Goal: Transaction & Acquisition: Purchase product/service

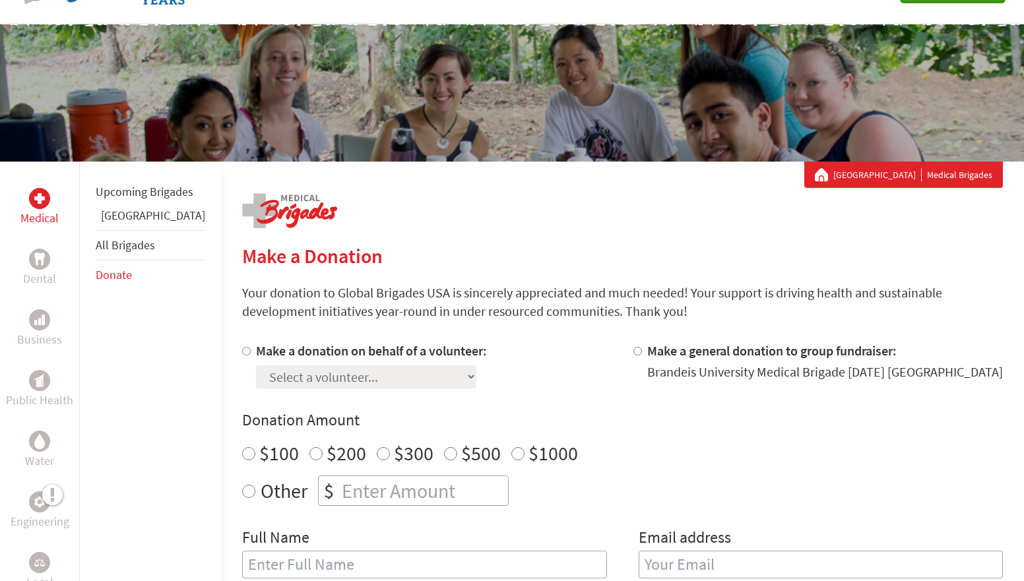
scroll to position [100, 0]
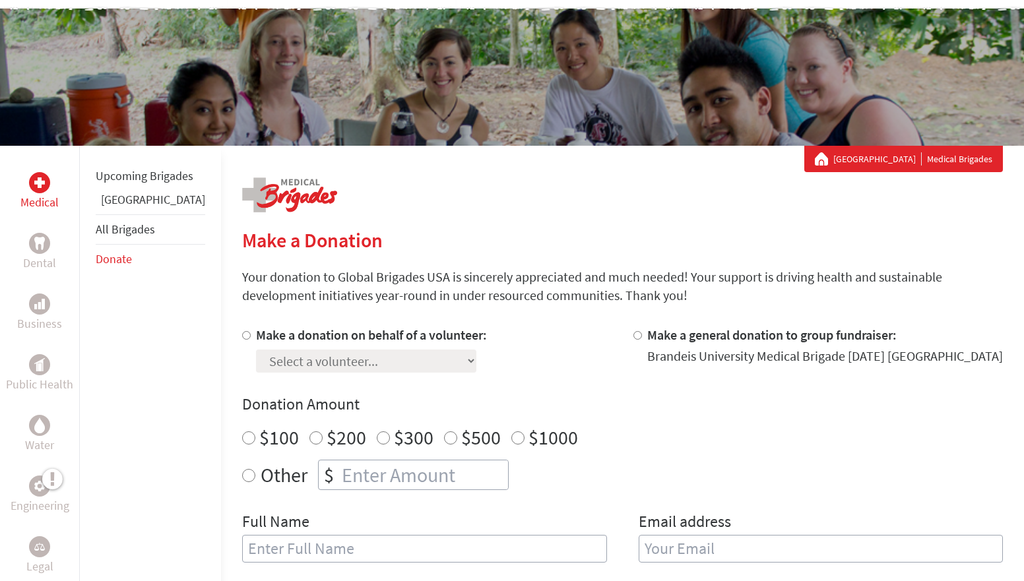
click at [444, 436] on input "$500" at bounding box center [450, 438] width 13 height 13
radio input "true"
click at [256, 338] on label "Make a donation on behalf of a volunteer:" at bounding box center [371, 335] width 231 height 16
click at [242, 338] on input "Make a donation on behalf of a volunteer:" at bounding box center [246, 335] width 9 height 9
radio input "true"
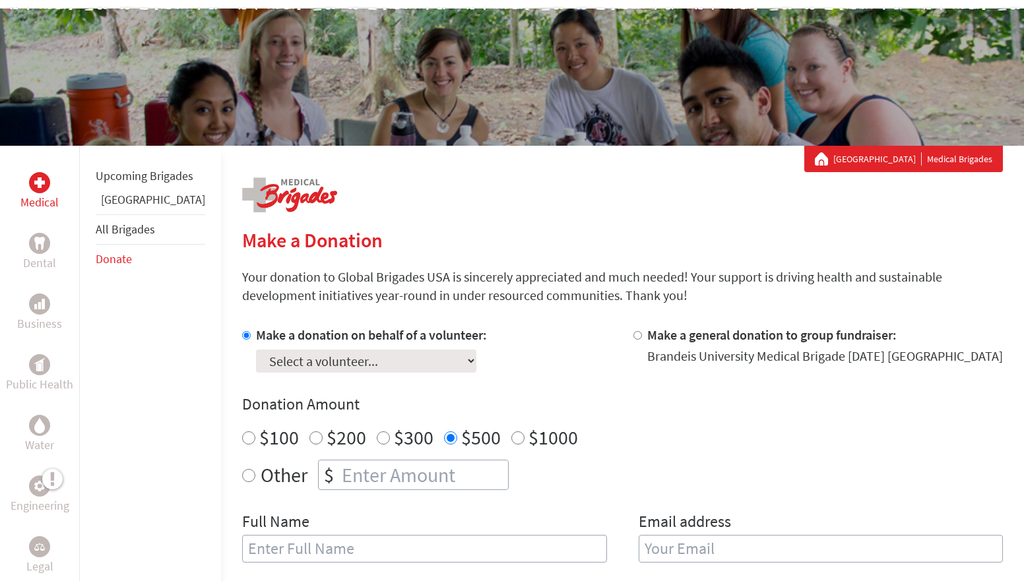
click at [256, 348] on div "Select a volunteer... [PERSON_NAME] [PERSON_NAME] [PERSON_NAME] [PERSON_NAME] […" at bounding box center [371, 358] width 231 height 28
click at [256, 360] on select "Select a volunteer... [PERSON_NAME] [PERSON_NAME] [PERSON_NAME] [PERSON_NAME] […" at bounding box center [366, 361] width 220 height 23
select select "DBC3F1FE-A539-11EF-9472-42010A8A002E"
click at [256, 350] on select "Select a volunteer... [PERSON_NAME] [PERSON_NAME] [PERSON_NAME] [PERSON_NAME] […" at bounding box center [366, 361] width 220 height 23
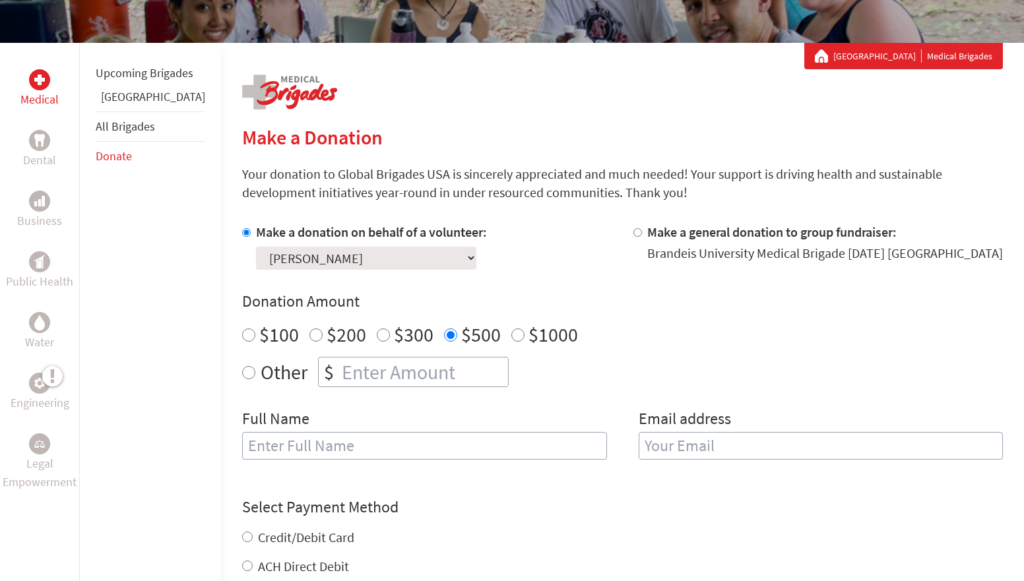
scroll to position [236, 0]
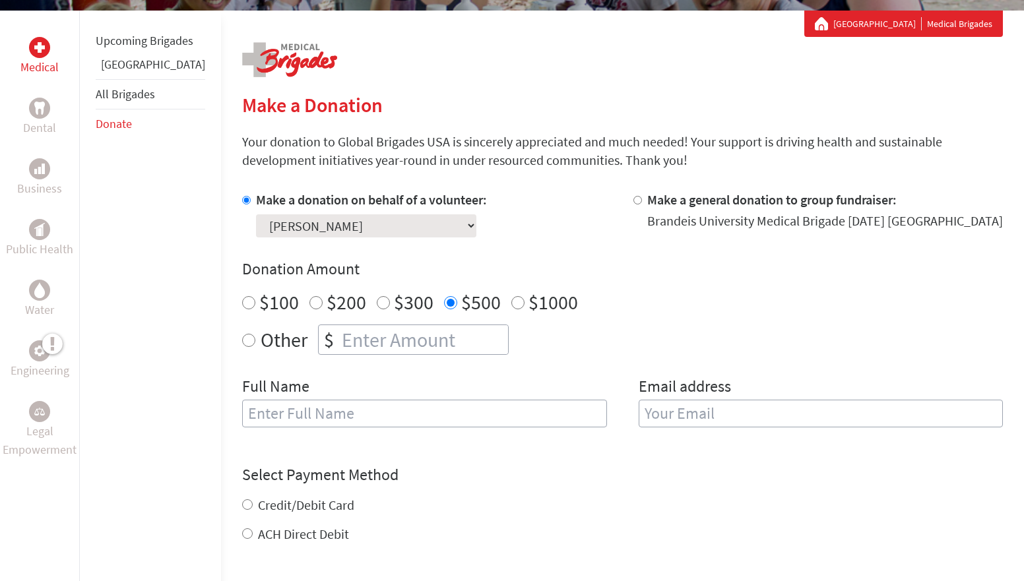
click at [307, 415] on input "text" at bounding box center [424, 414] width 365 height 28
type input "[PERSON_NAME]"
click at [712, 404] on input "email" at bounding box center [821, 414] width 365 height 28
type input "[EMAIL_ADDRESS][DOMAIN_NAME]"
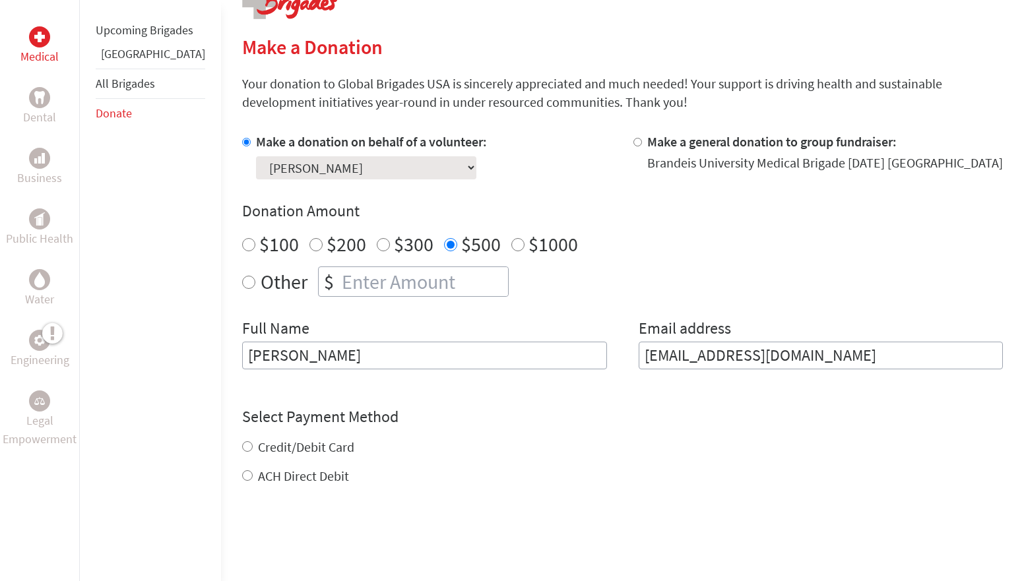
scroll to position [306, 0]
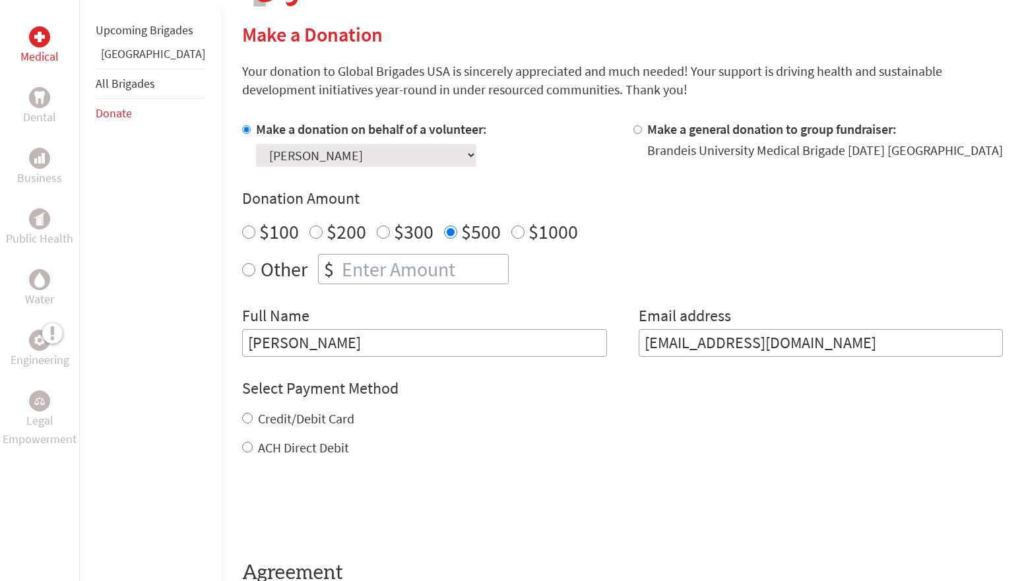
click at [262, 432] on div "Credit/Debit Card ACH Direct Debit" at bounding box center [622, 434] width 761 height 48
click at [242, 414] on input "Credit/Debit Card" at bounding box center [247, 418] width 11 height 11
radio input "true"
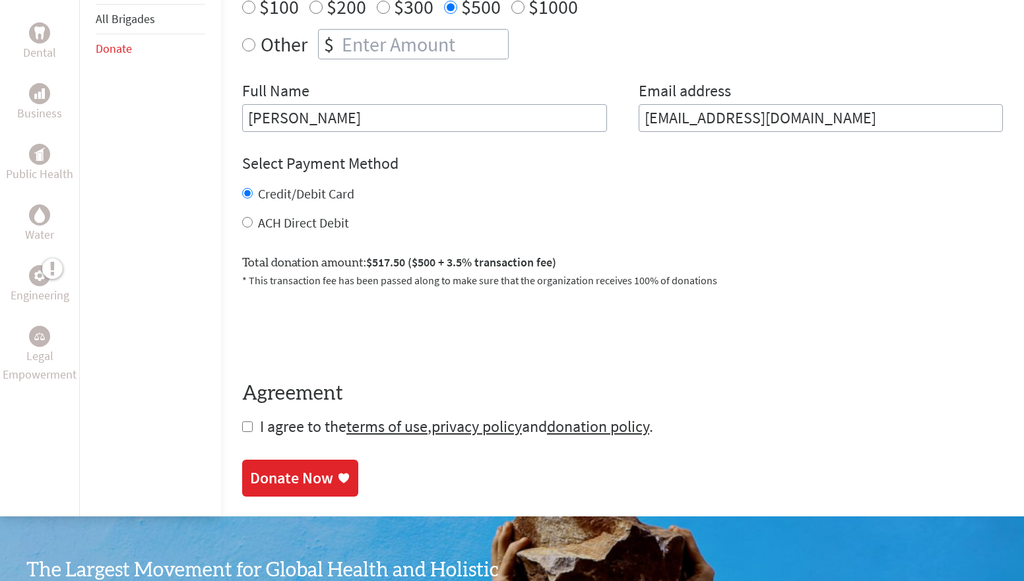
scroll to position [540, 0]
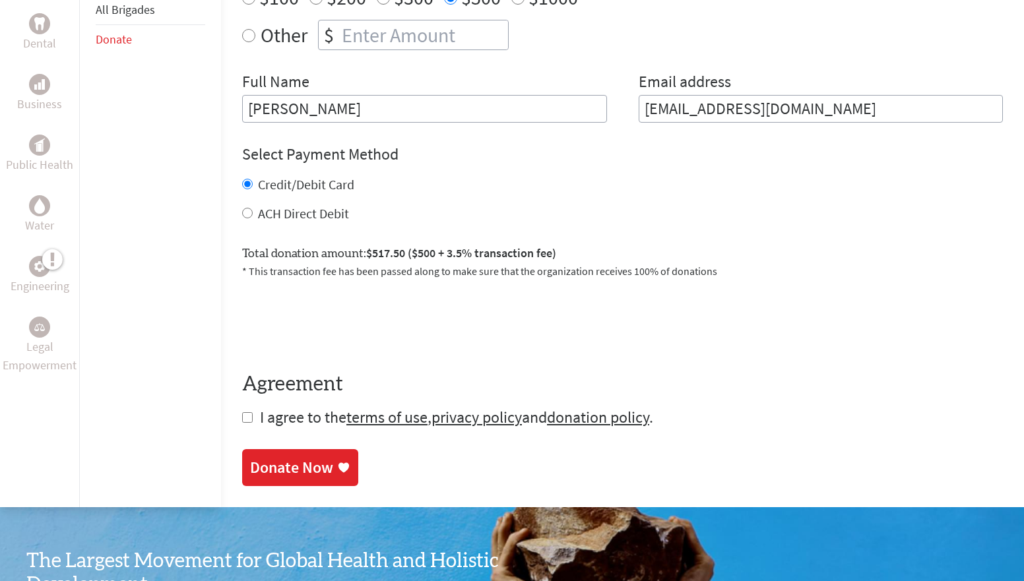
click at [242, 418] on input "checkbox" at bounding box center [247, 417] width 11 height 11
checkbox input "true"
click at [295, 473] on div "Donate Now" at bounding box center [291, 469] width 83 height 21
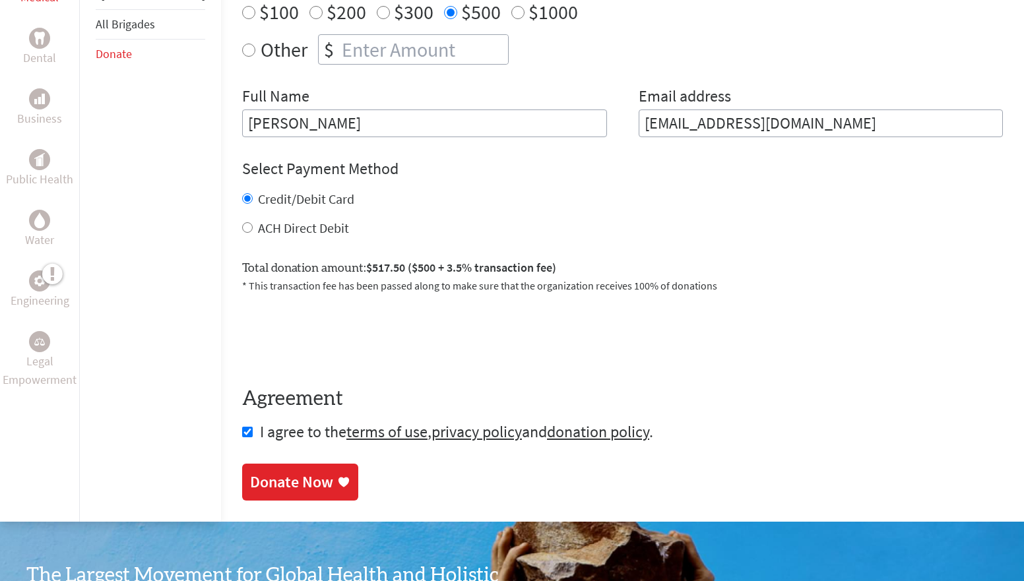
scroll to position [531, 0]
